Goal: Navigation & Orientation: Find specific page/section

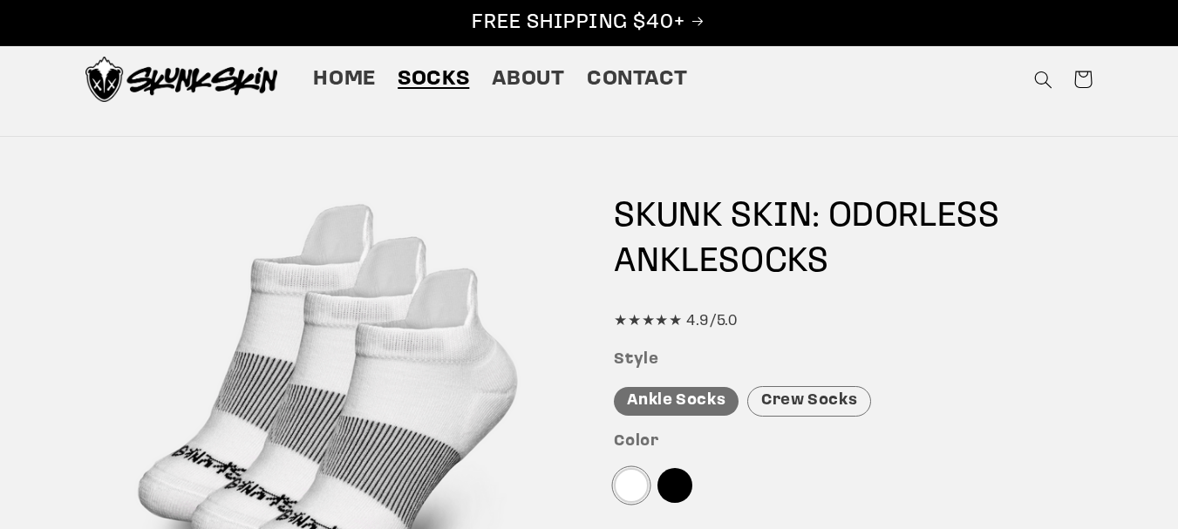
click at [417, 75] on span "Socks" at bounding box center [434, 79] width 72 height 27
click at [372, 80] on span "Home" at bounding box center [344, 79] width 63 height 27
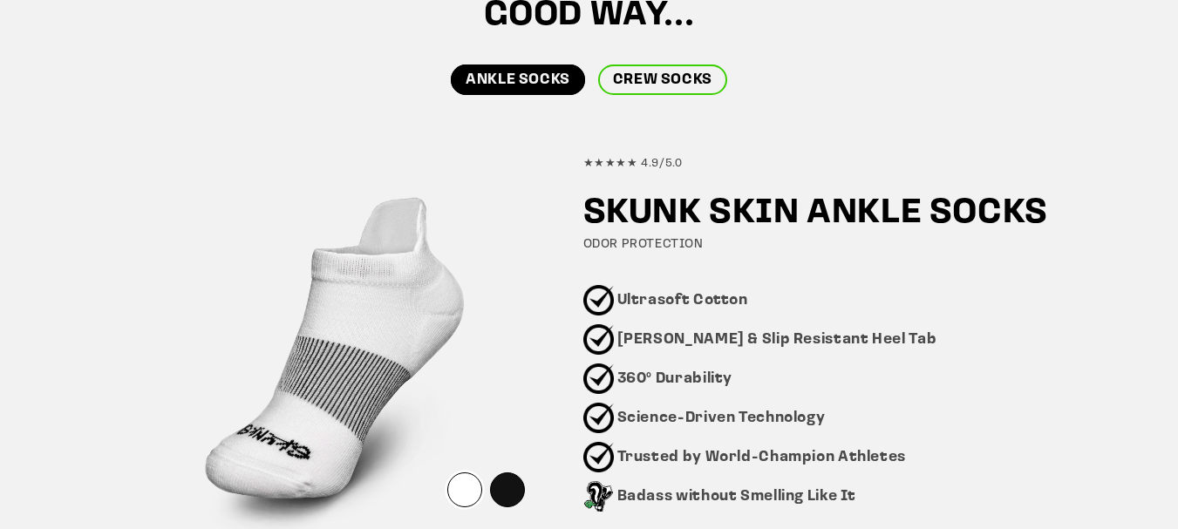
scroll to position [985, 0]
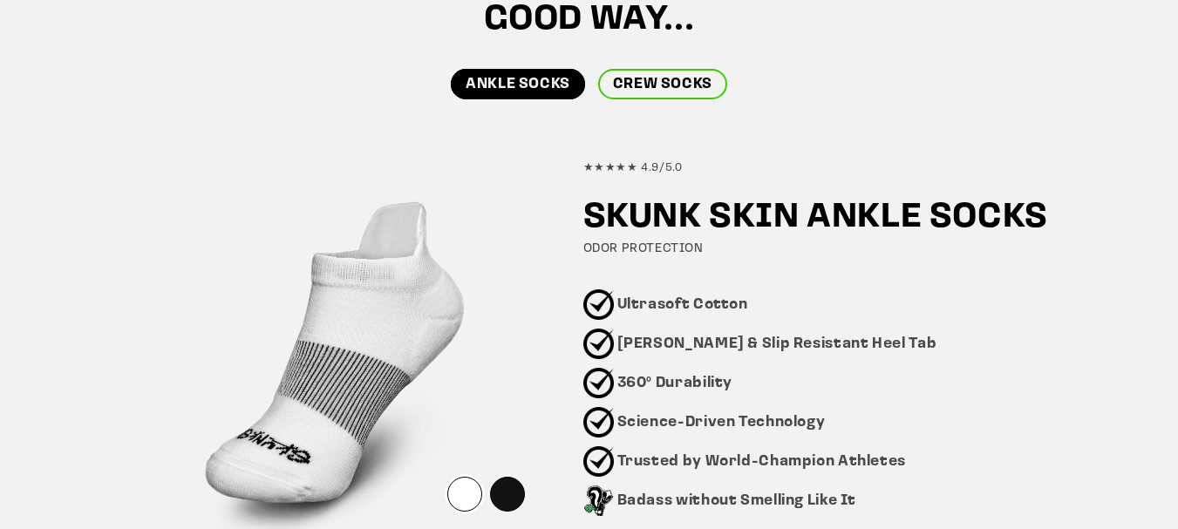
click at [695, 73] on link "CREW SOCKS" at bounding box center [662, 84] width 129 height 31
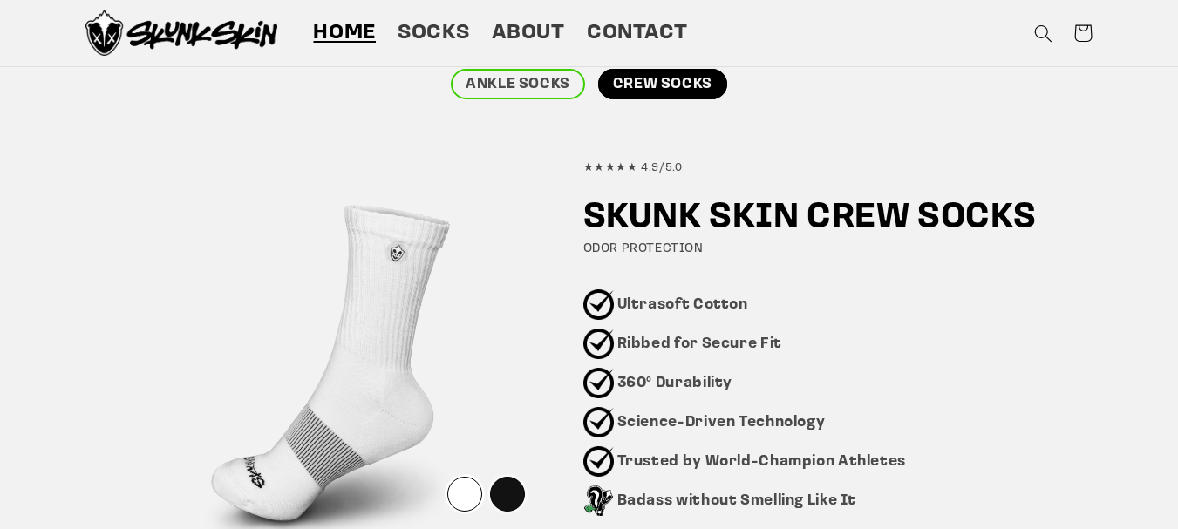
click at [516, 498] on div at bounding box center [507, 494] width 35 height 35
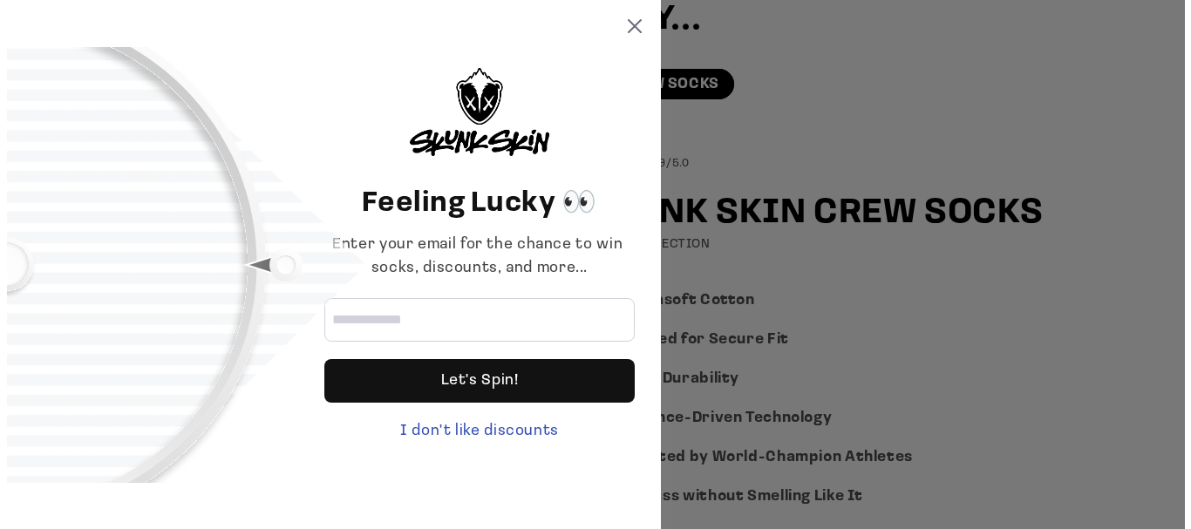
scroll to position [990, 0]
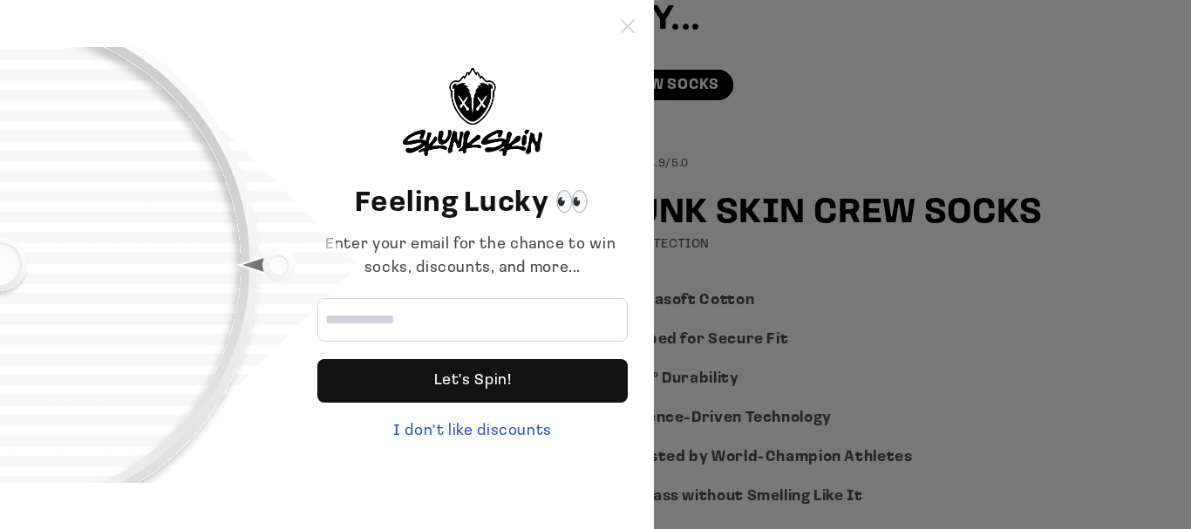
click at [627, 29] on icon at bounding box center [628, 26] width 14 height 14
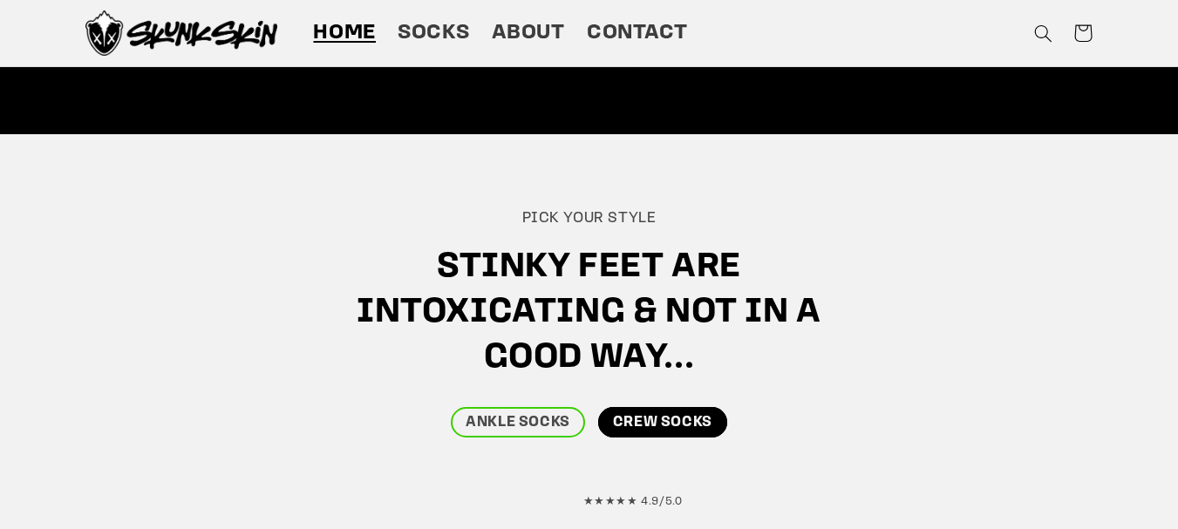
scroll to position [630, 0]
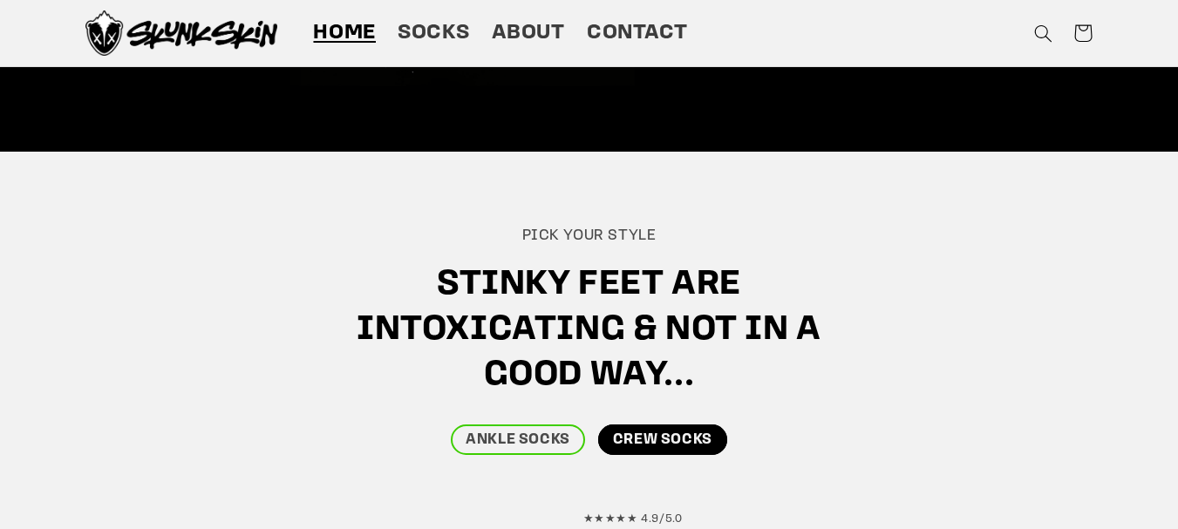
click at [342, 24] on span "Home" at bounding box center [344, 33] width 63 height 27
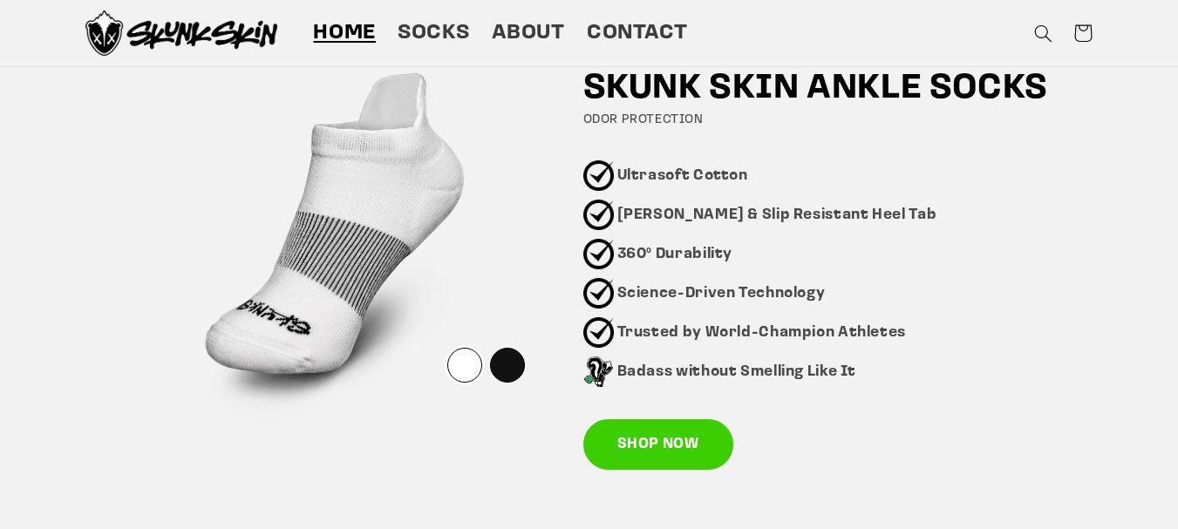
scroll to position [1087, 0]
